Goal: Information Seeking & Learning: Learn about a topic

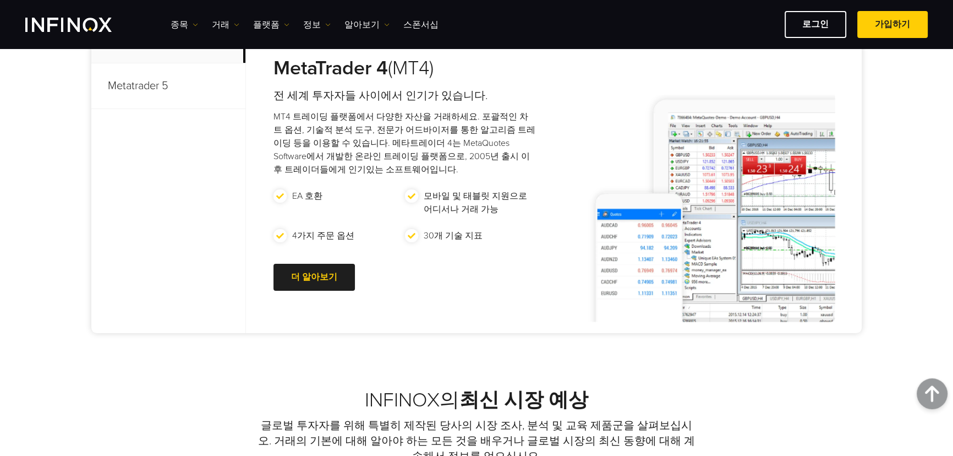
scroll to position [550, 0]
click at [314, 276] on div at bounding box center [314, 276] width 0 height 0
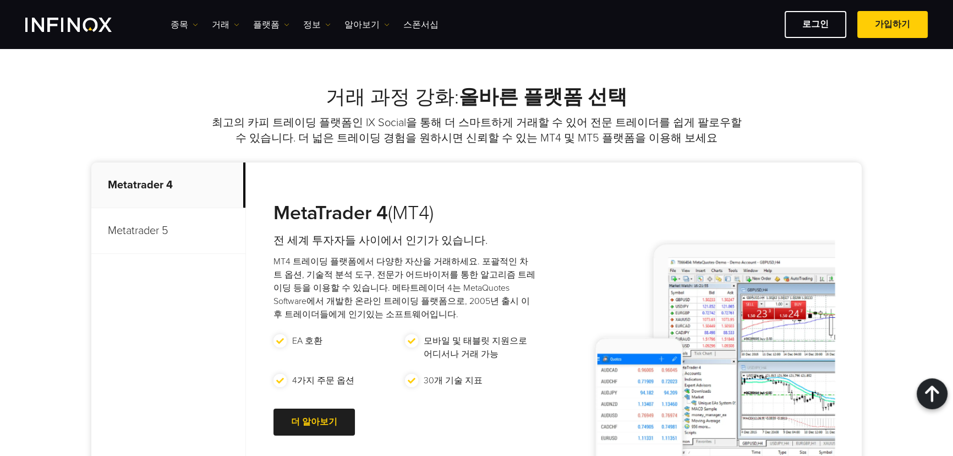
scroll to position [400, 0]
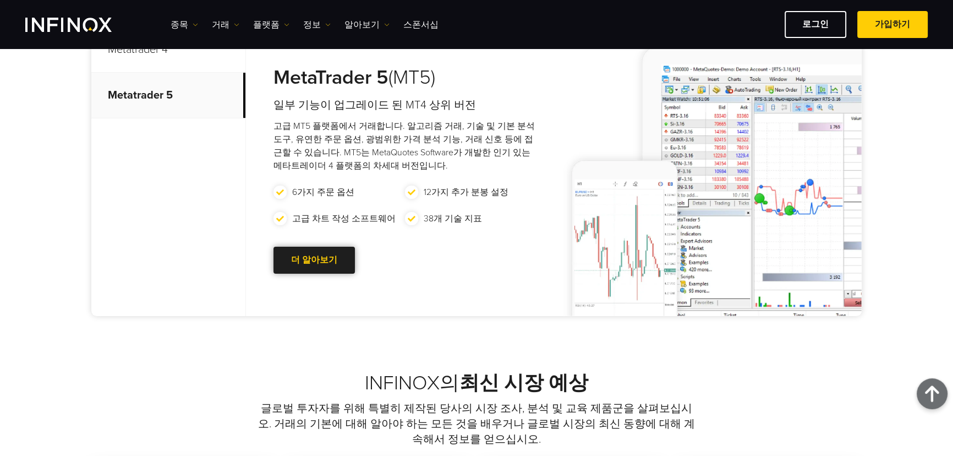
scroll to position [549, 0]
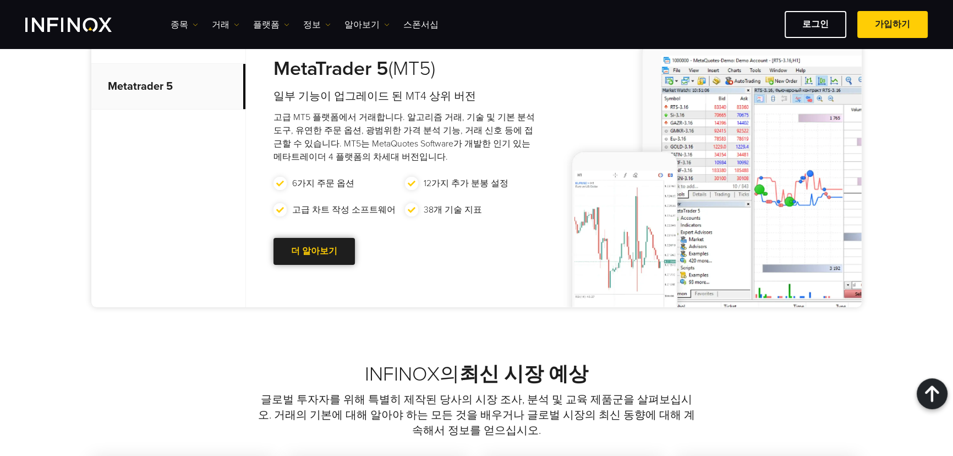
click at [292, 251] on link "더 알아보기 Go to new page" at bounding box center [313, 251] width 81 height 27
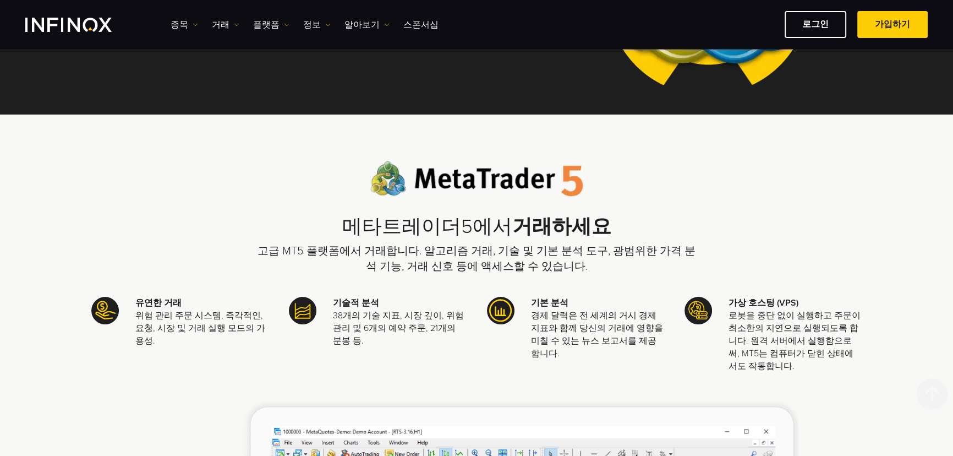
scroll to position [17, 0]
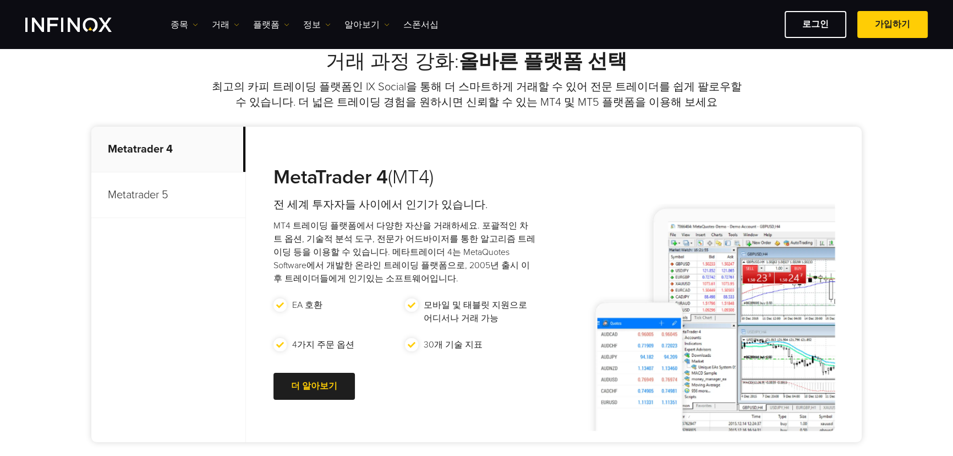
scroll to position [450, 0]
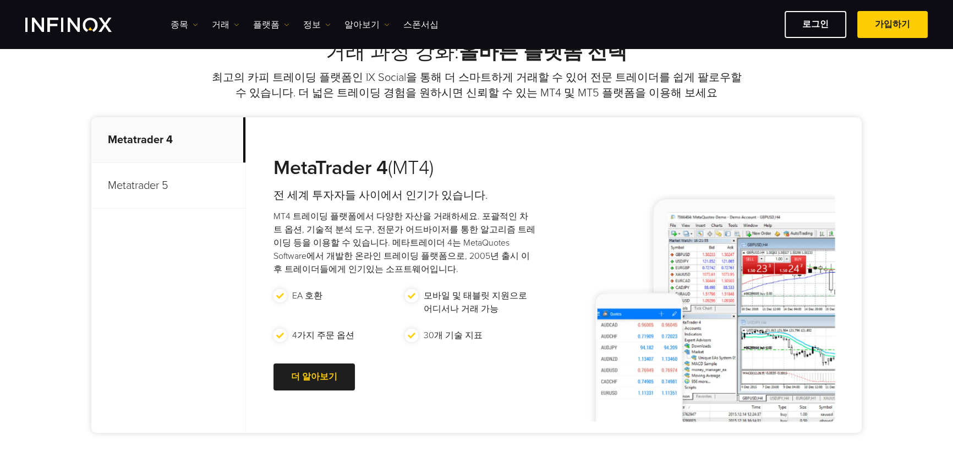
click at [144, 190] on p "Metatrader 5" at bounding box center [168, 186] width 154 height 46
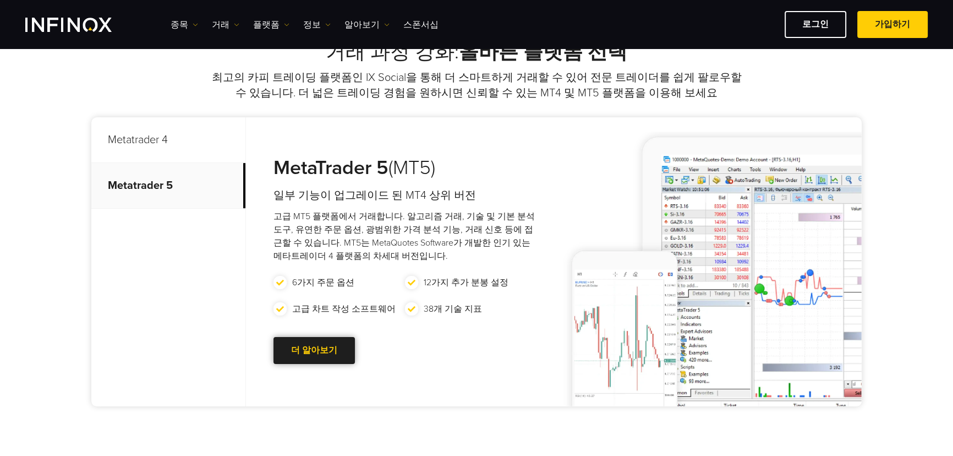
click at [299, 354] on link "더 알아보기 Go to new page" at bounding box center [313, 350] width 81 height 27
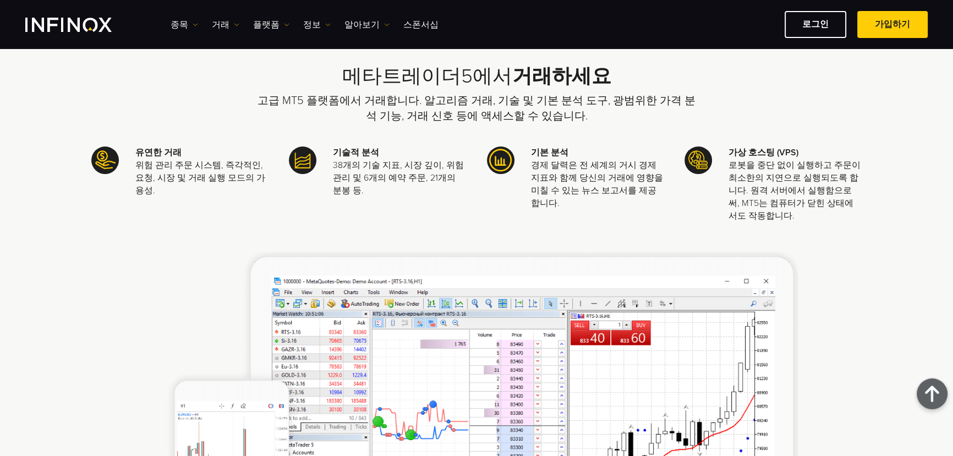
scroll to position [132, 0]
